Goal: Information Seeking & Learning: Learn about a topic

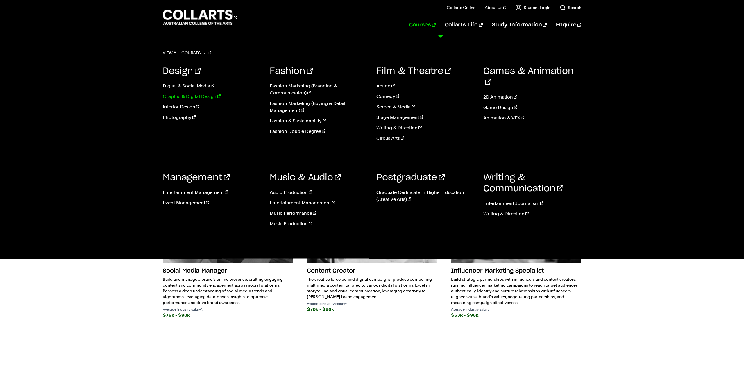
click at [198, 96] on link "Graphic & Digital Design" at bounding box center [212, 96] width 98 height 7
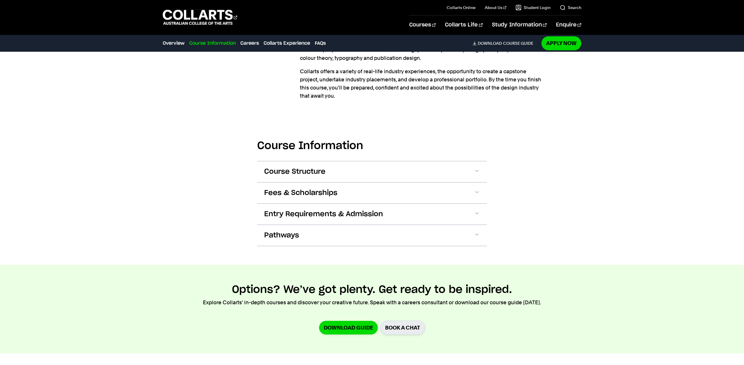
scroll to position [545, 0]
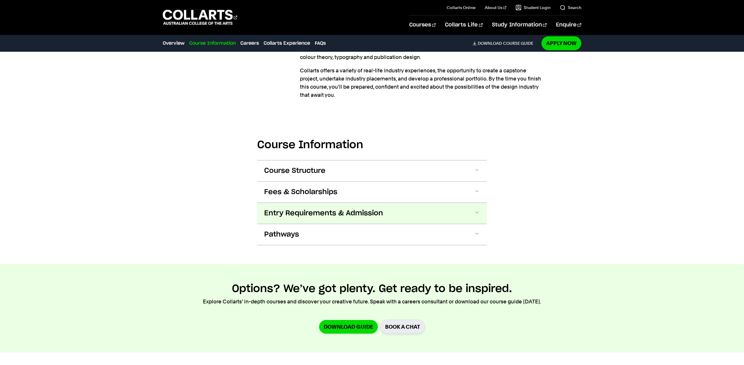
click at [383, 214] on button "Entry Requirements & Admission" at bounding box center [371, 213] width 229 height 21
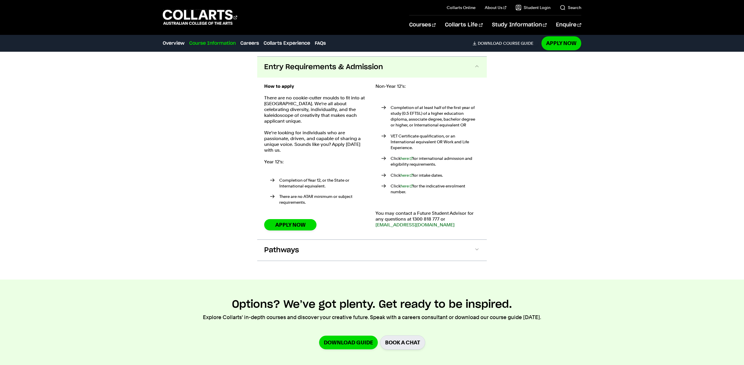
scroll to position [696, 0]
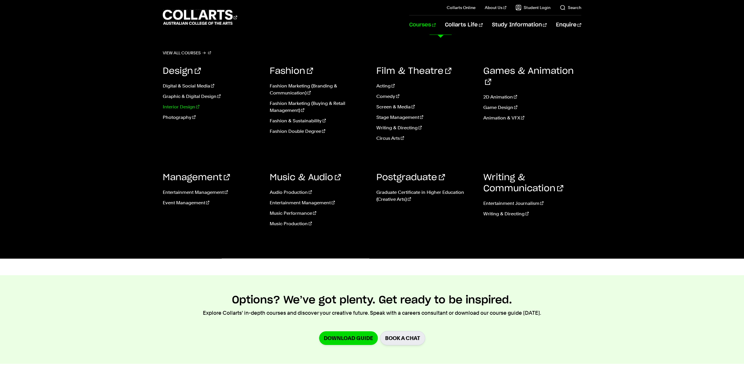
click at [185, 106] on link "Interior Design" at bounding box center [212, 106] width 98 height 7
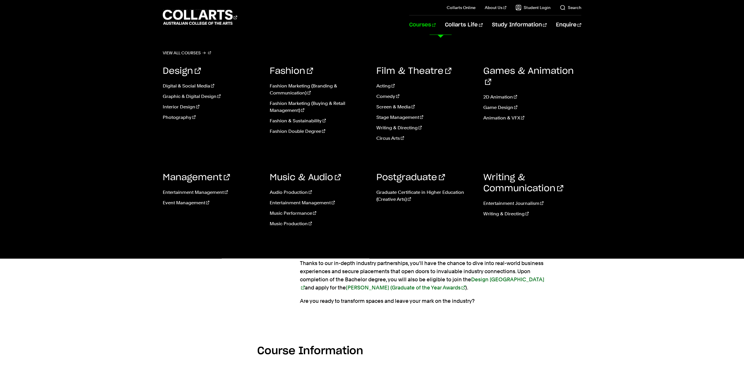
scroll to position [357, 0]
click at [172, 95] on link "Graphic & Digital Design" at bounding box center [212, 96] width 98 height 7
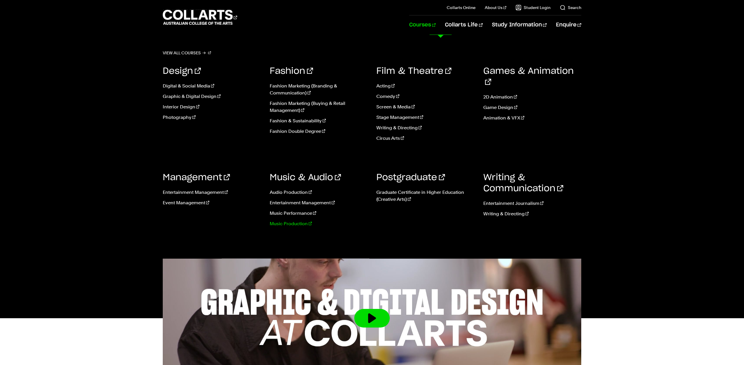
click at [289, 224] on link "Music Production" at bounding box center [319, 223] width 98 height 7
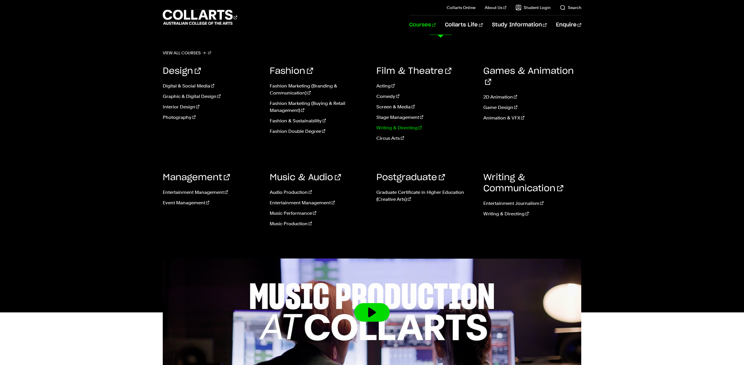
click at [399, 126] on link "Writing & Directing" at bounding box center [425, 127] width 98 height 7
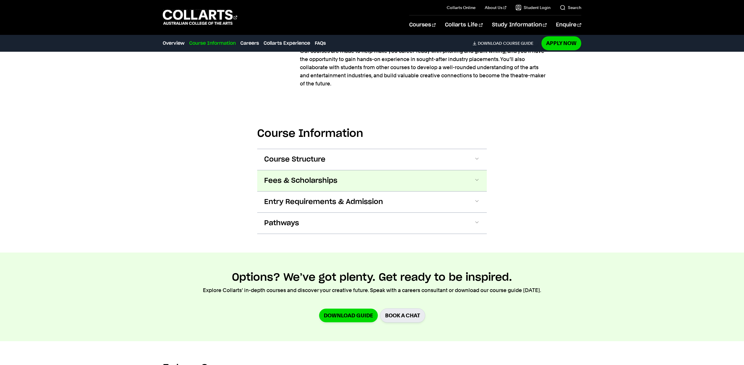
click at [289, 185] on span "Fees & Scholarships" at bounding box center [300, 180] width 73 height 9
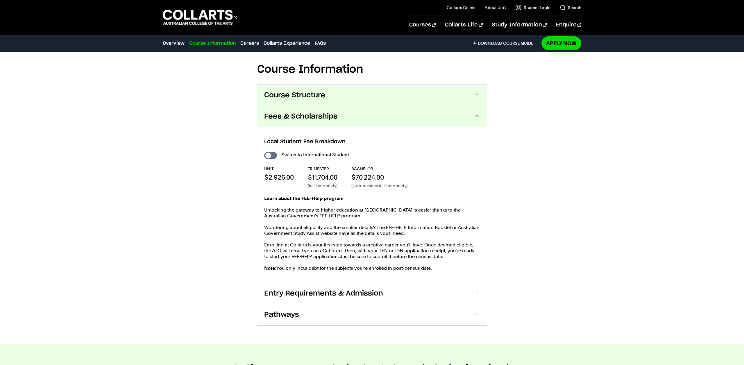
click at [293, 106] on button "Course Structure" at bounding box center [371, 95] width 229 height 21
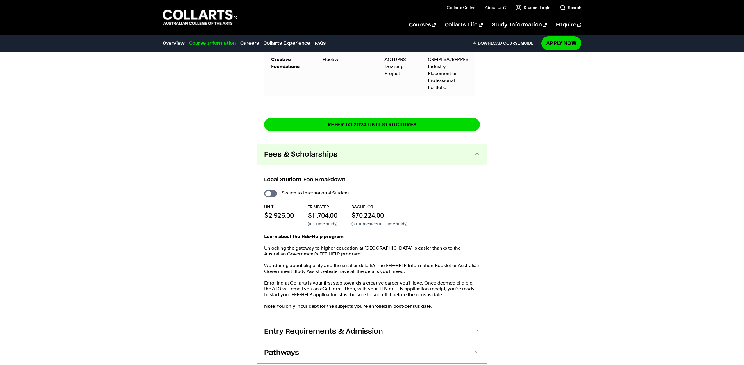
scroll to position [990, 0]
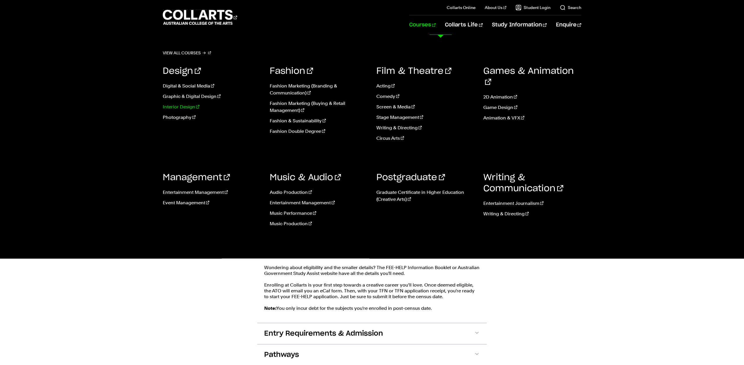
click at [174, 107] on link "Interior Design" at bounding box center [212, 106] width 98 height 7
